Goal: Obtain resource: Obtain resource

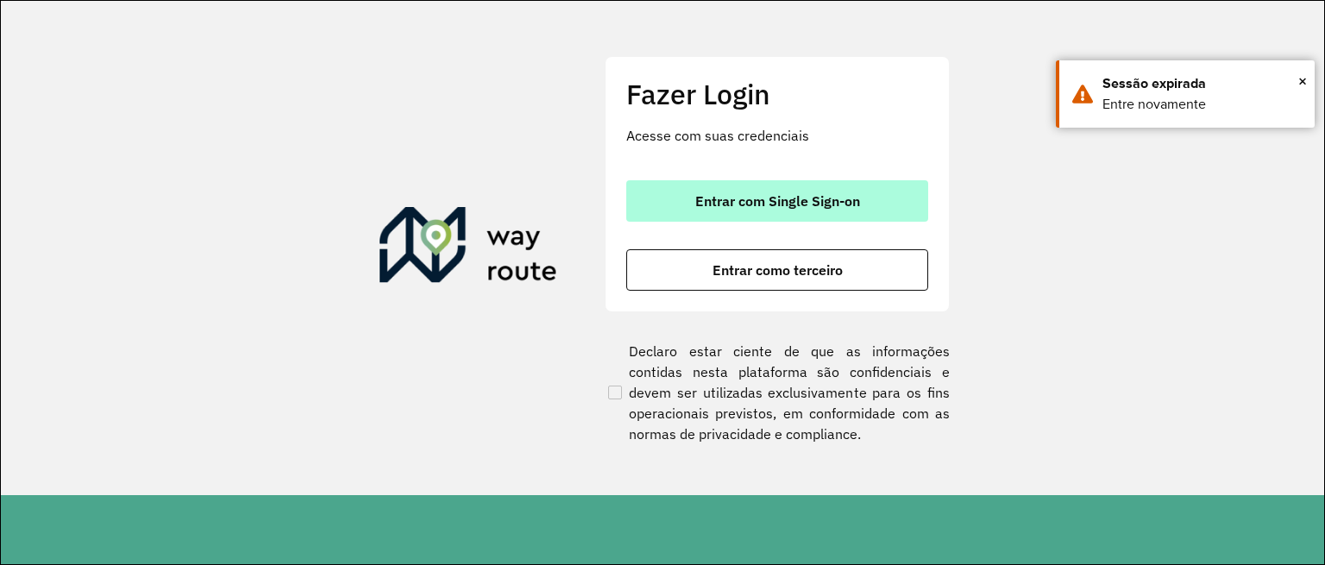
click at [731, 182] on button "Entrar com Single Sign-on" at bounding box center [777, 200] width 302 height 41
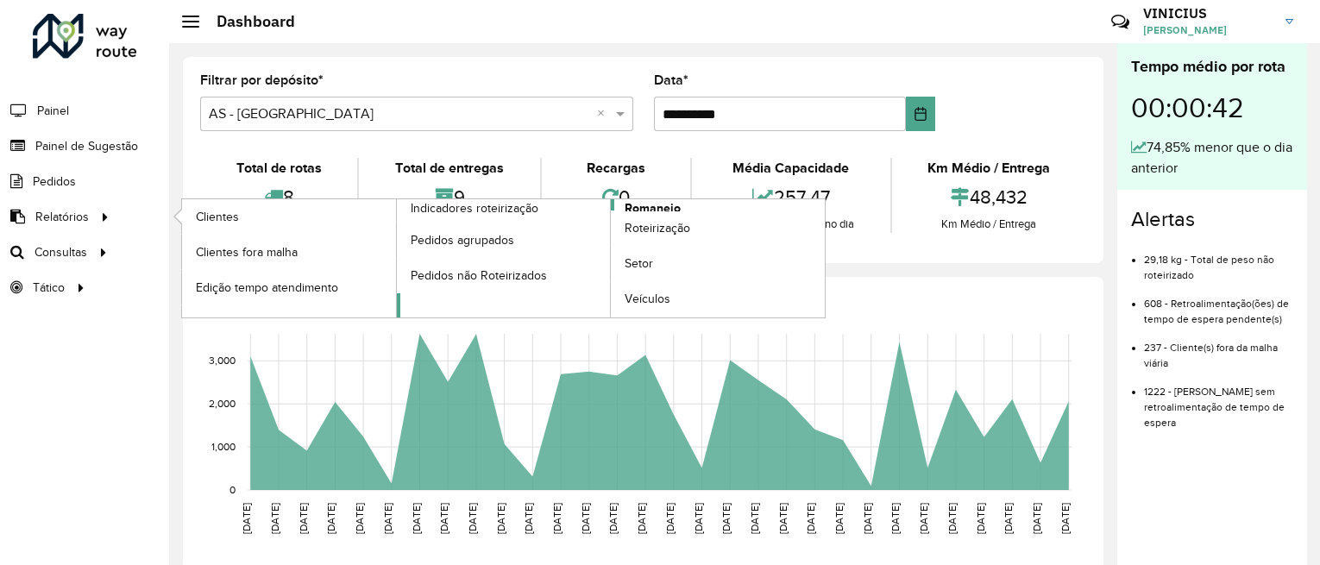
click at [637, 208] on span "Romaneio" at bounding box center [652, 208] width 56 height 18
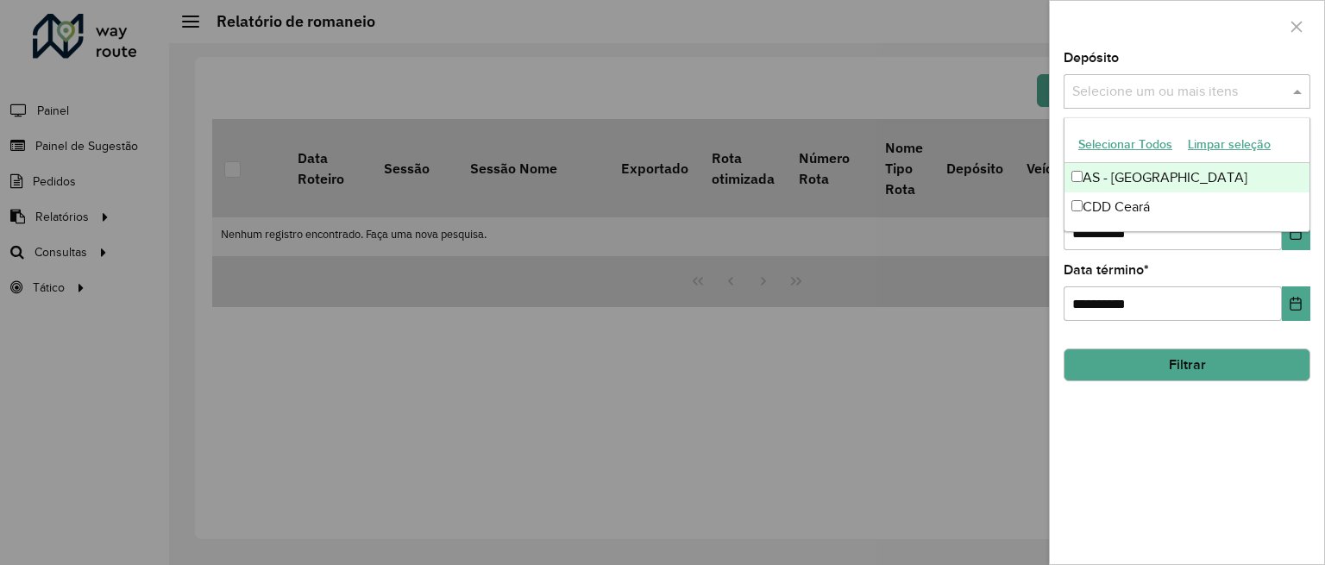
click at [1286, 88] on input "text" at bounding box center [1178, 92] width 221 height 21
click at [1128, 146] on button "Selecionar Todos" at bounding box center [1125, 144] width 110 height 27
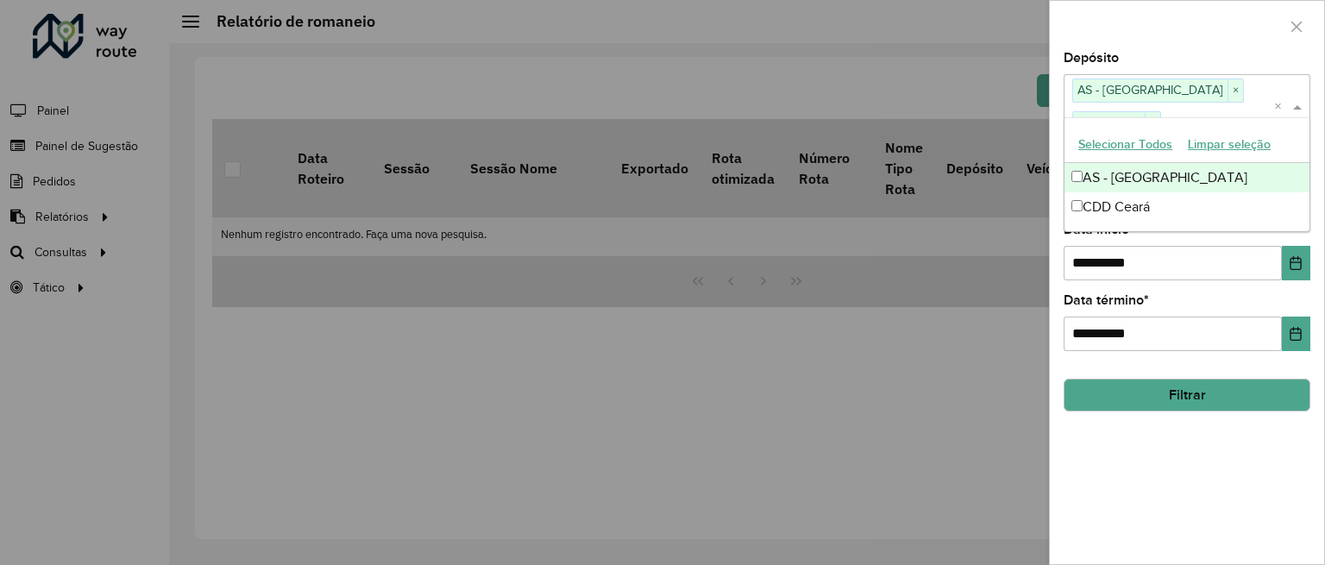
click at [1170, 458] on div "**********" at bounding box center [1187, 308] width 274 height 512
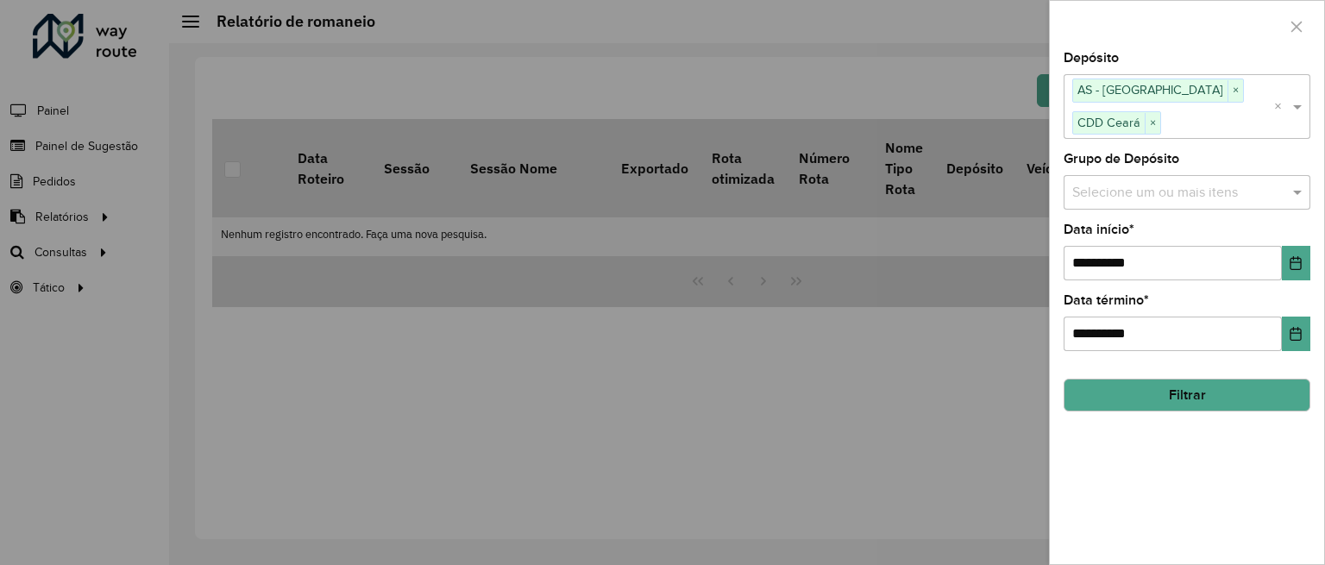
click at [1252, 182] on input "text" at bounding box center [1178, 192] width 221 height 21
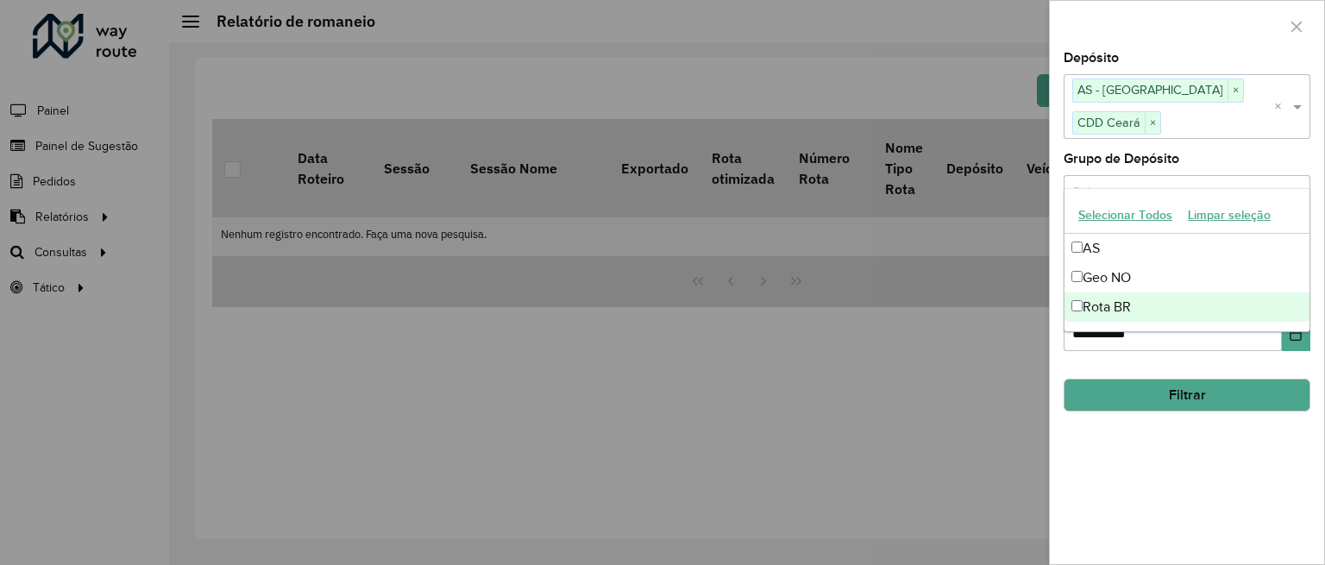
click at [1148, 411] on div "**********" at bounding box center [1187, 308] width 274 height 512
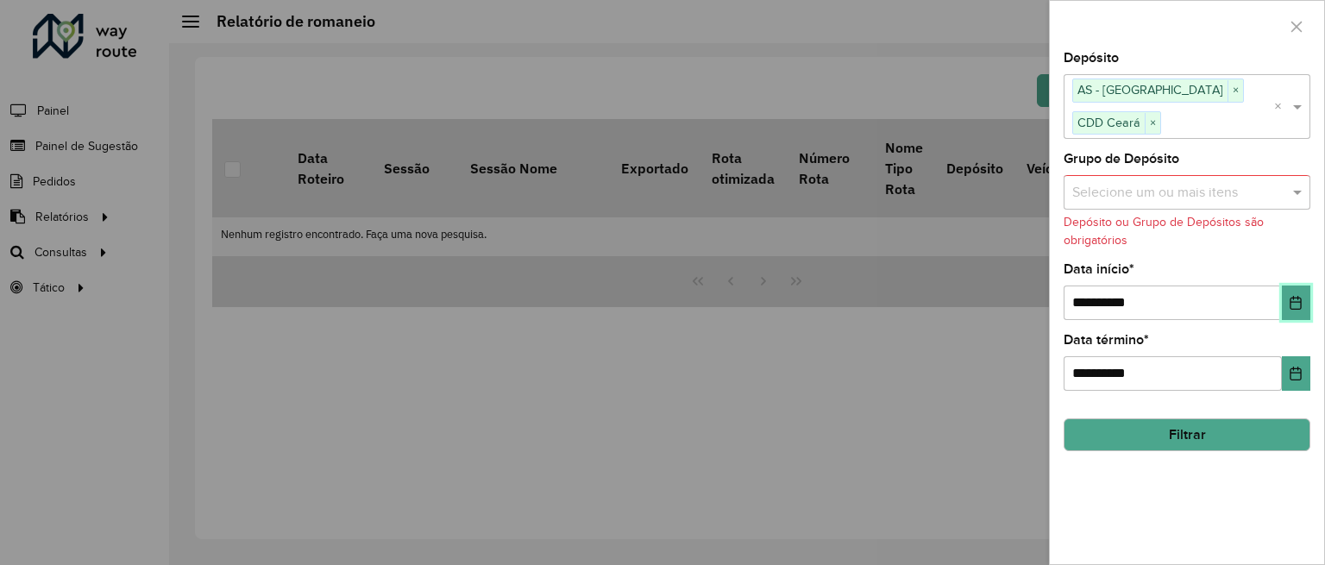
click at [1290, 296] on icon "Choose Date" at bounding box center [1295, 303] width 11 height 14
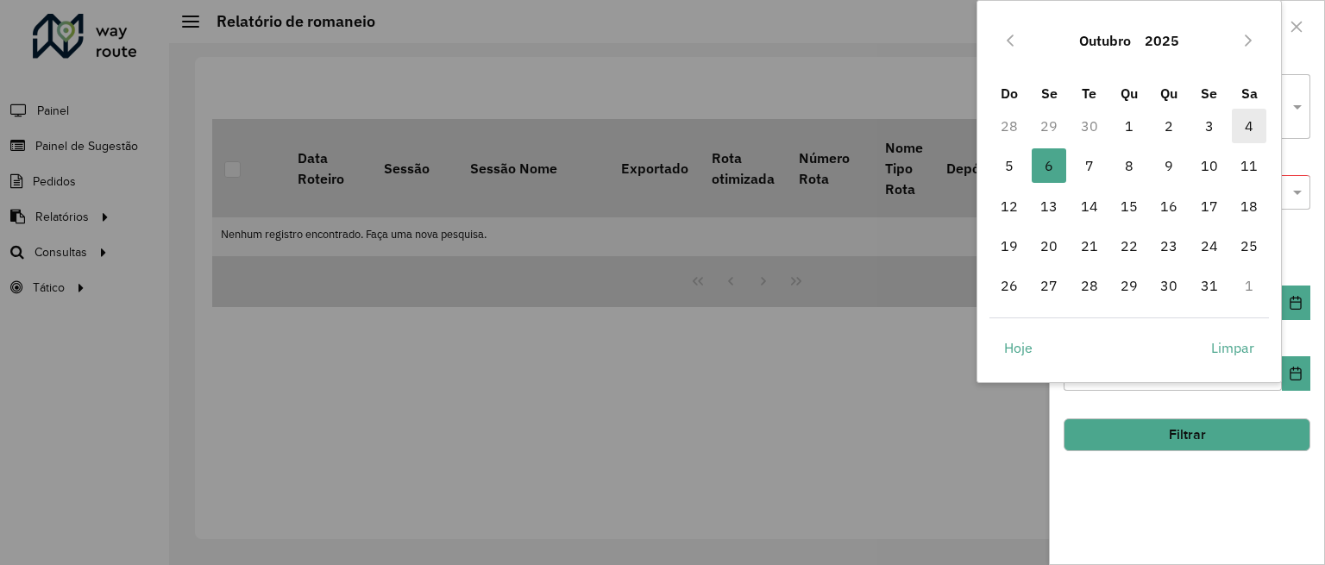
click at [1243, 123] on span "4" at bounding box center [1249, 126] width 34 height 34
type input "**********"
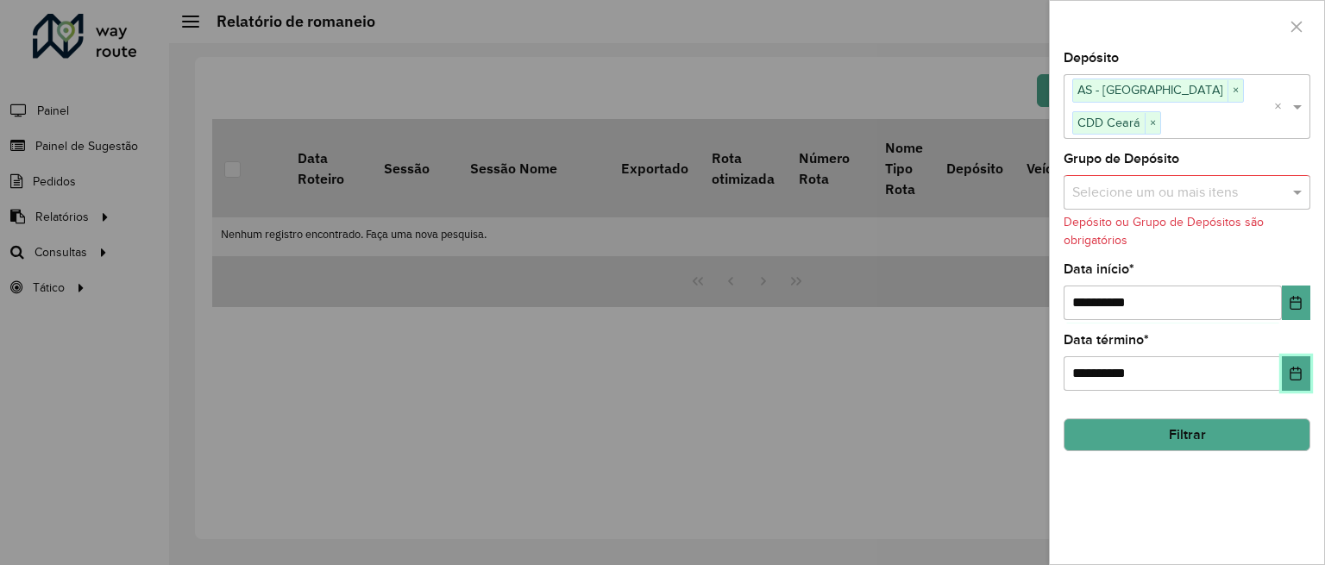
click at [1292, 356] on button "Choose Date" at bounding box center [1296, 373] width 28 height 34
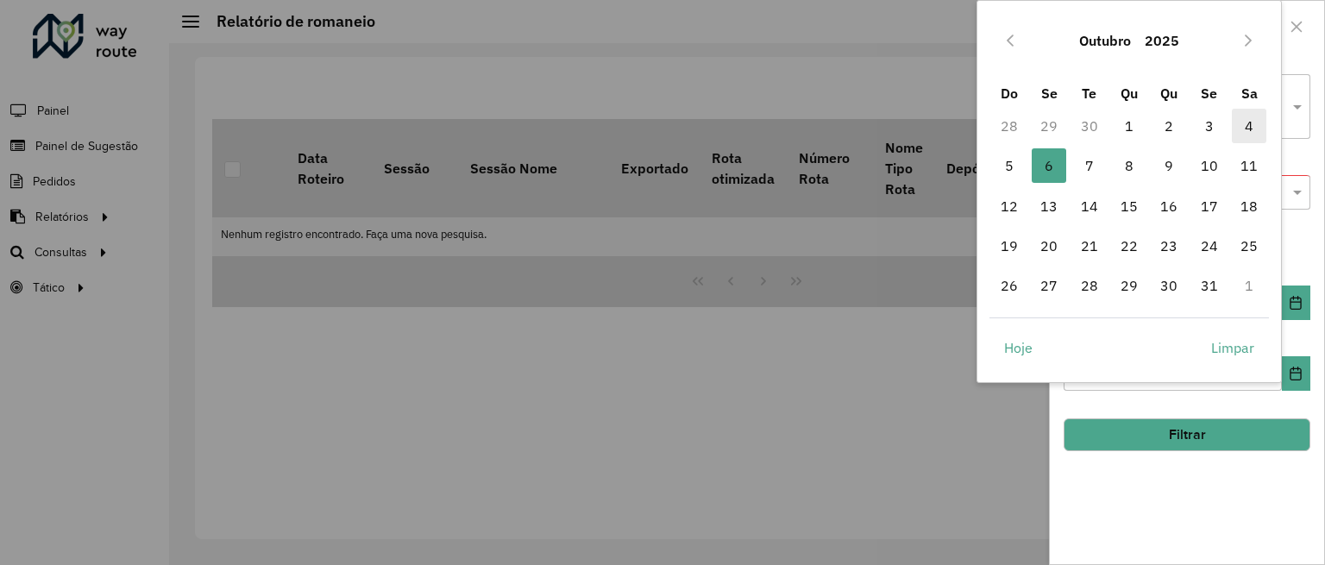
click at [1243, 130] on span "4" at bounding box center [1249, 126] width 34 height 34
type input "**********"
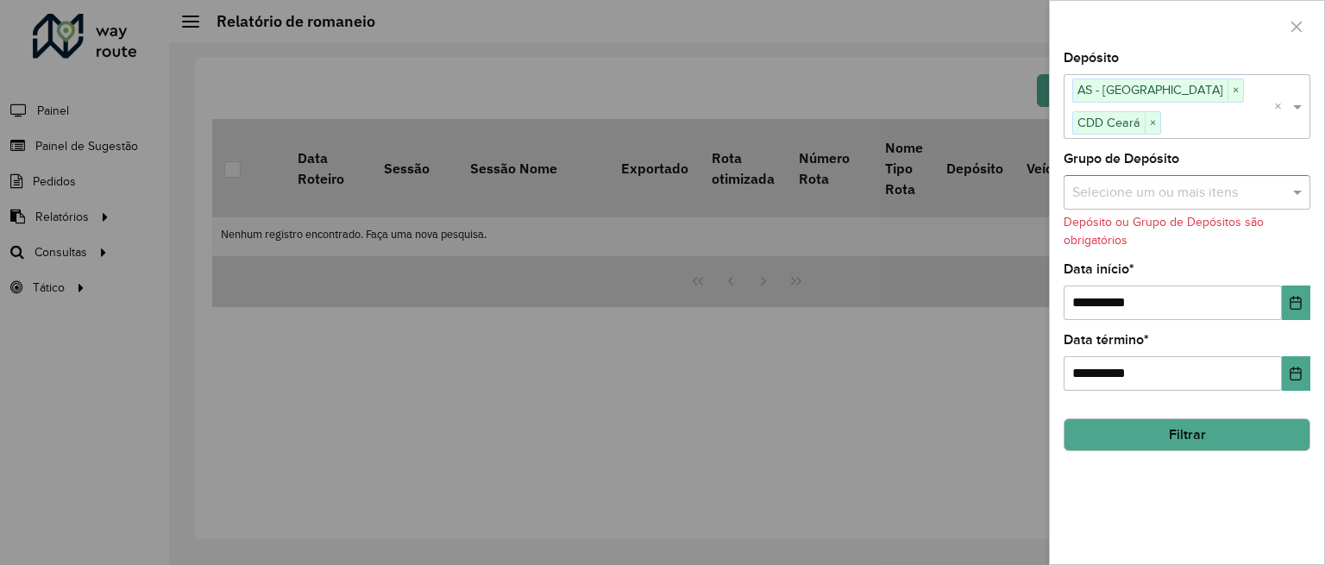
click at [1149, 418] on button "Filtrar" at bounding box center [1186, 434] width 247 height 33
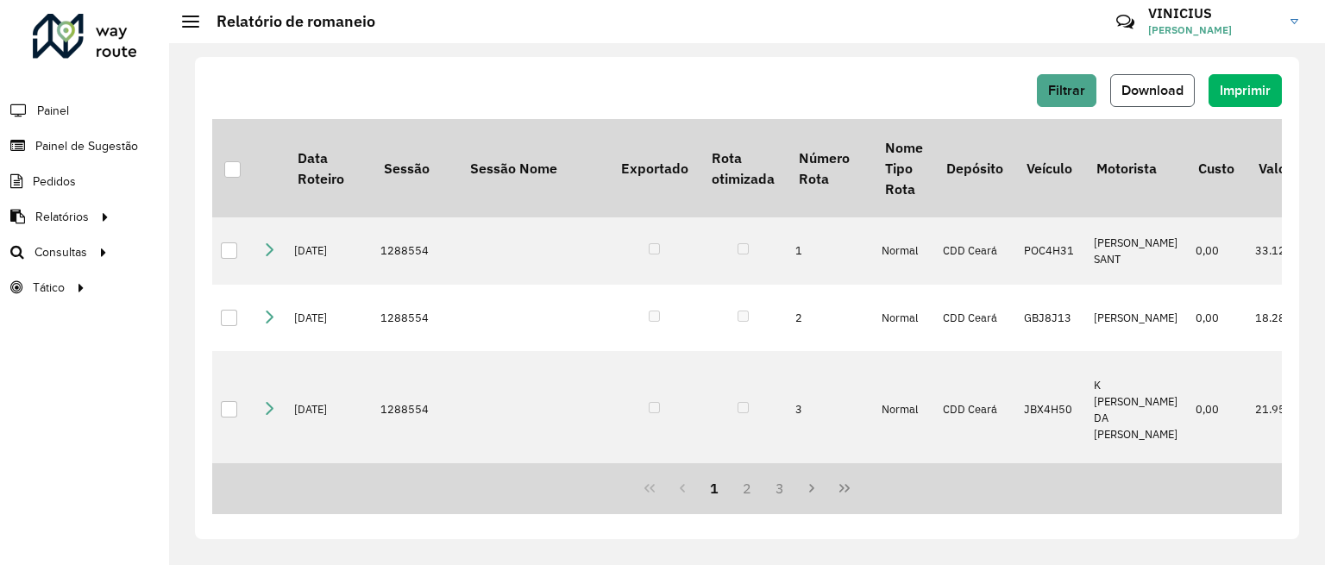
click at [1164, 86] on span "Download" at bounding box center [1152, 90] width 62 height 15
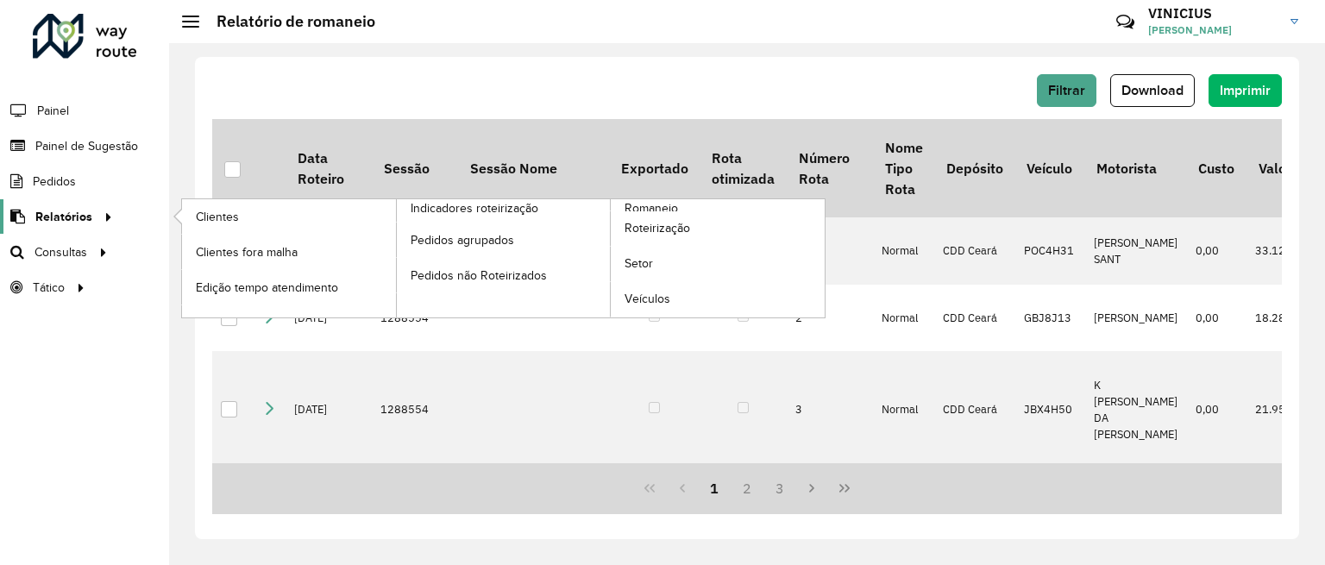
click at [93, 212] on div at bounding box center [105, 217] width 26 height 18
click at [629, 208] on span "Romaneio" at bounding box center [652, 208] width 56 height 18
click at [634, 206] on span "Romaneio" at bounding box center [652, 208] width 56 height 18
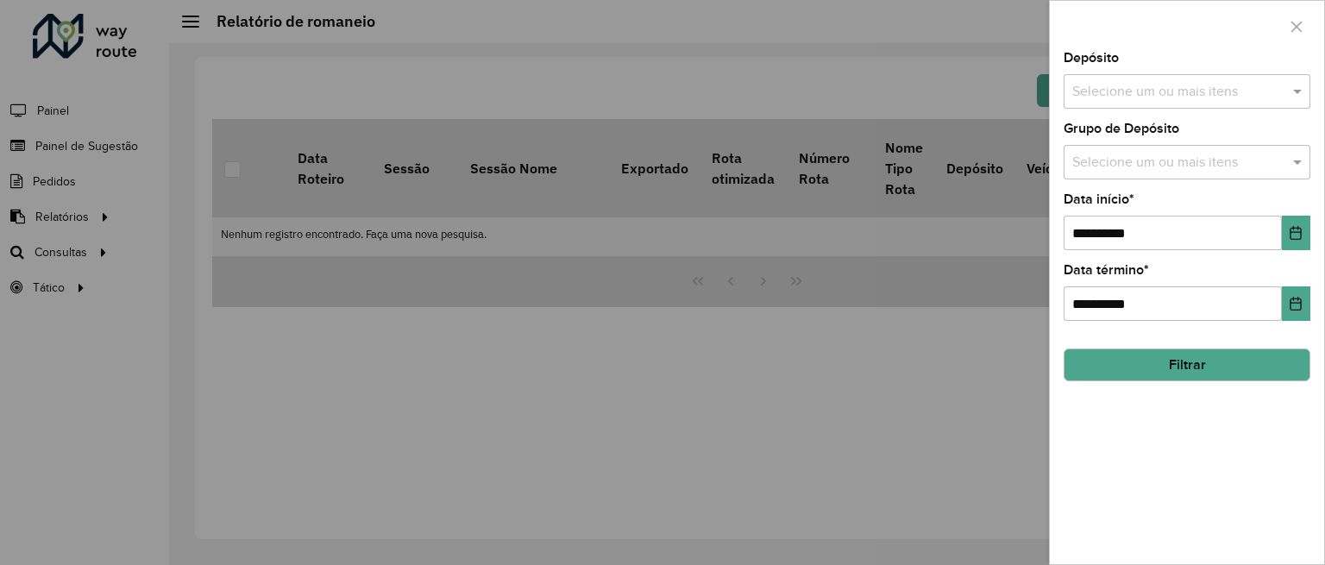
click at [1207, 97] on input "text" at bounding box center [1178, 92] width 221 height 21
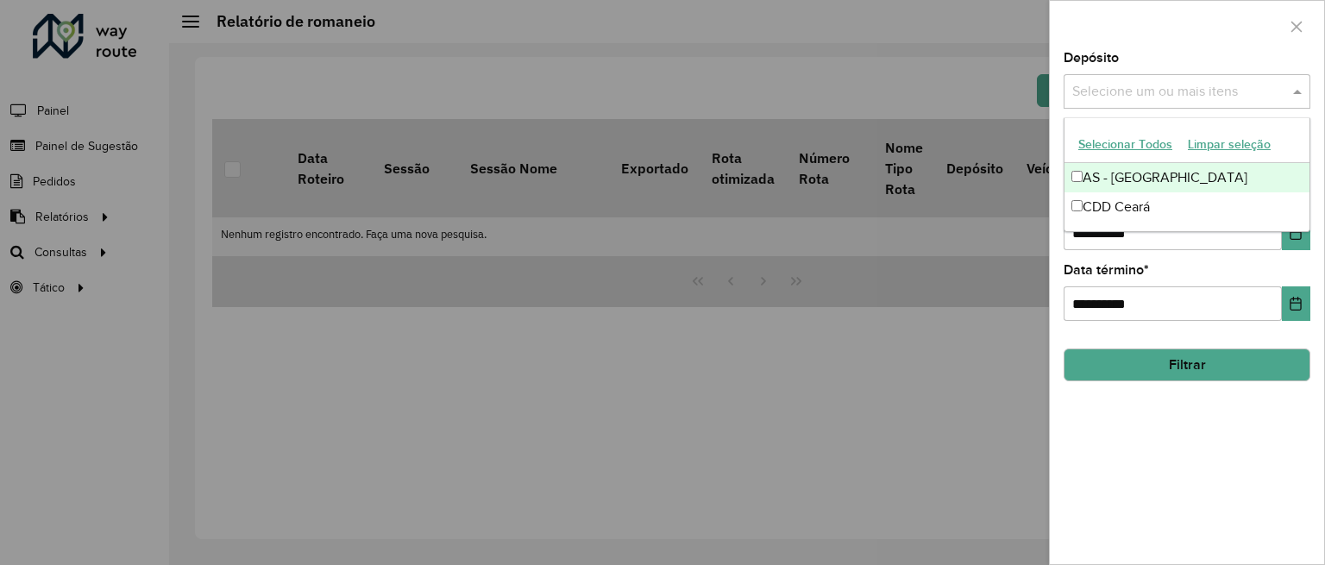
click at [1090, 136] on button "Selecionar Todos" at bounding box center [1125, 144] width 110 height 27
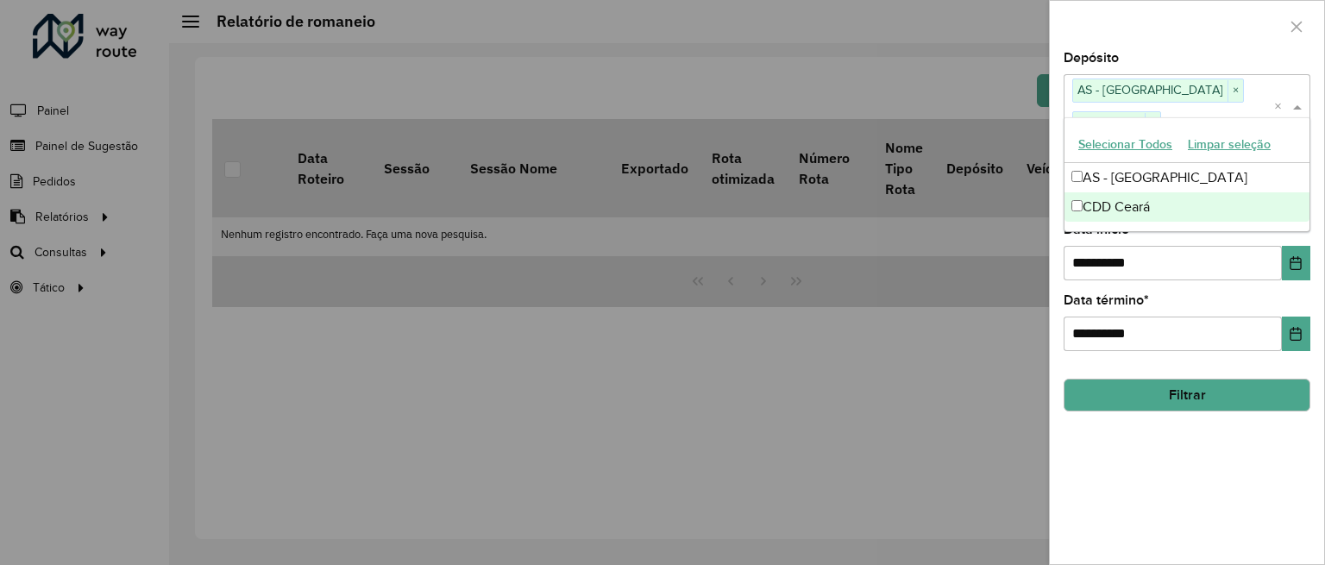
click at [1162, 440] on div "**********" at bounding box center [1187, 308] width 274 height 512
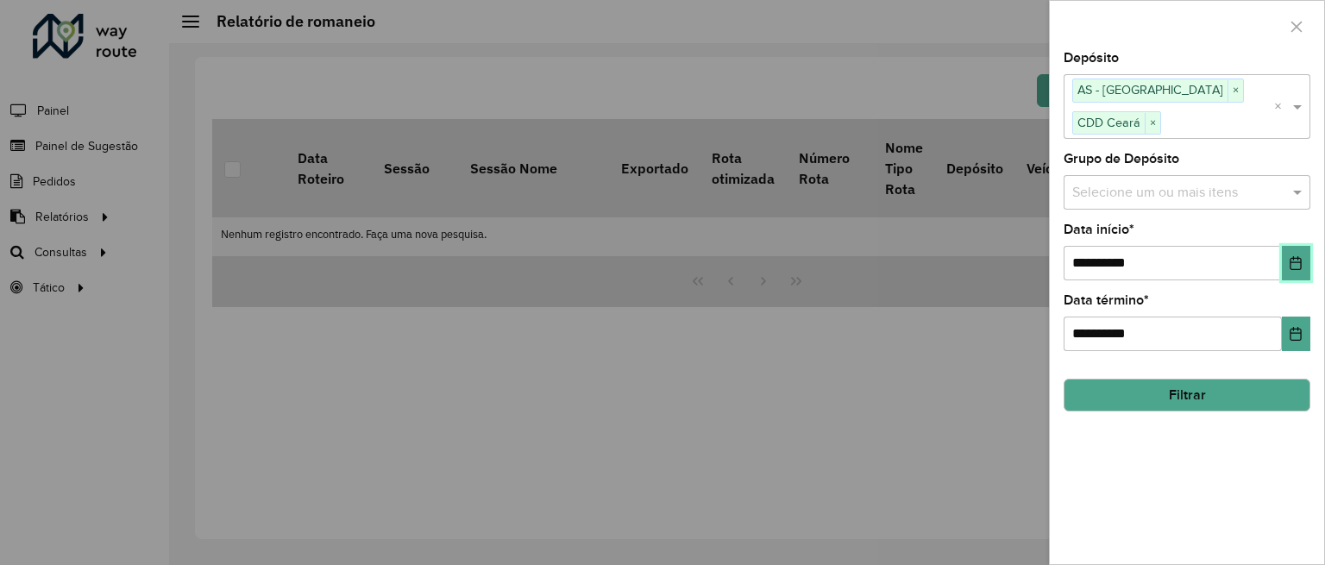
click at [1289, 246] on button "Choose Date" at bounding box center [1296, 263] width 28 height 34
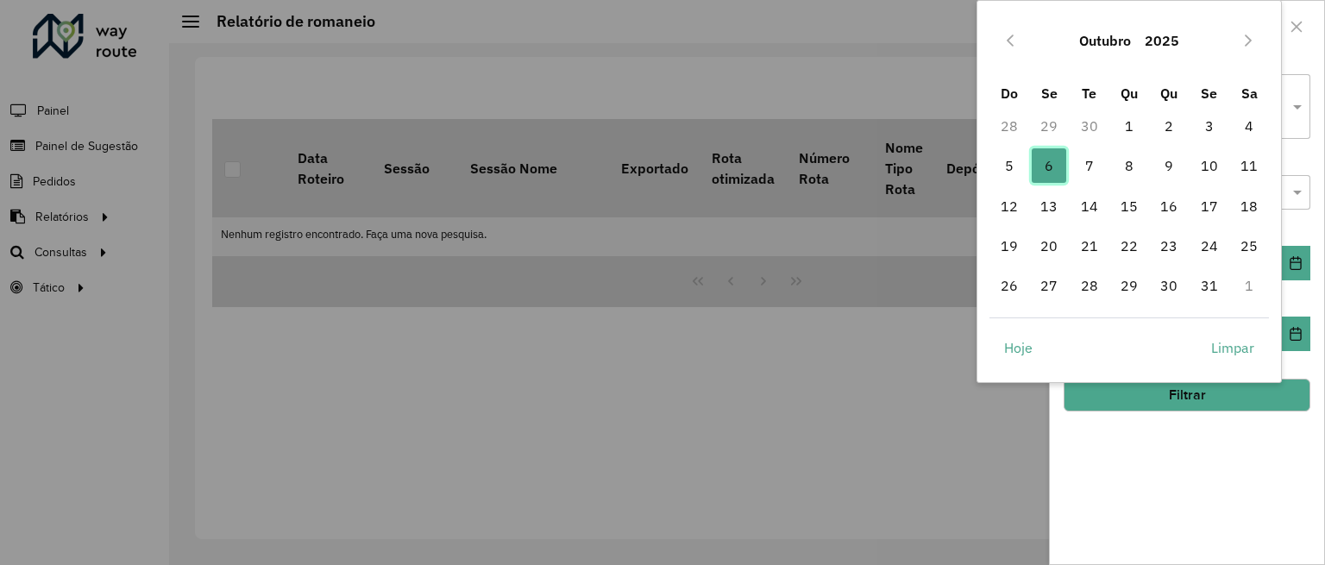
click at [1064, 175] on span "6" at bounding box center [1049, 165] width 34 height 34
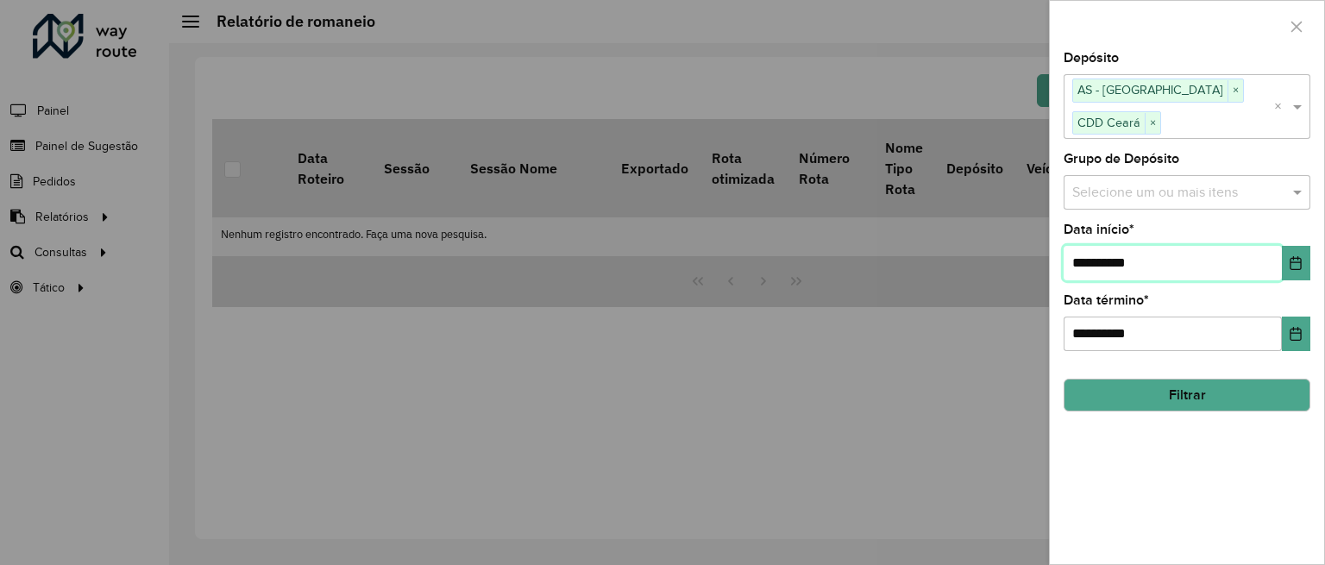
click at [1064, 175] on span "6" at bounding box center [1049, 165] width 34 height 34
click at [1236, 379] on button "Filtrar" at bounding box center [1186, 395] width 247 height 33
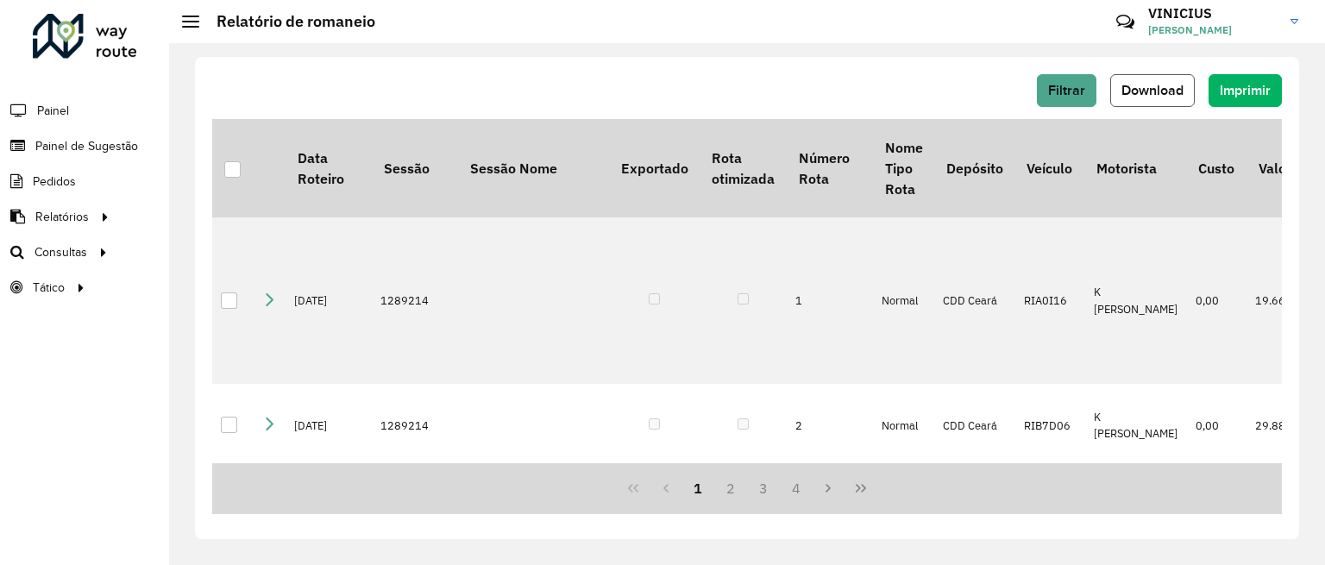
click at [1138, 101] on button "Download" at bounding box center [1152, 90] width 85 height 33
